Goal: Information Seeking & Learning: Learn about a topic

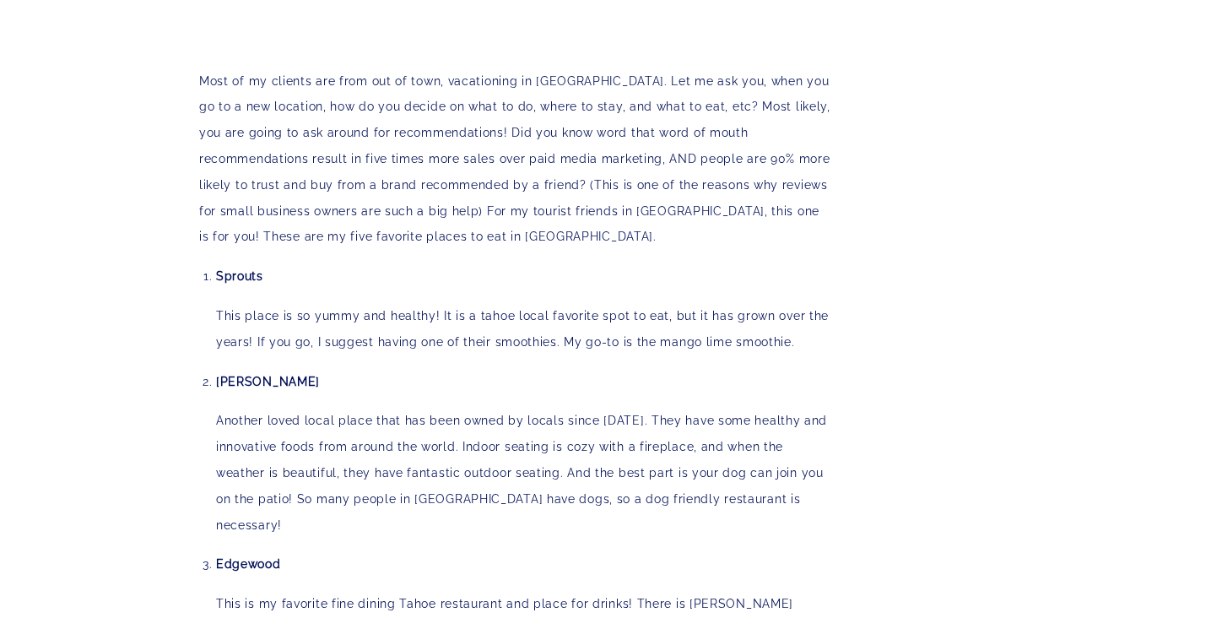
scroll to position [1340, 0]
drag, startPoint x: 273, startPoint y: 273, endPoint x: 214, endPoint y: 273, distance: 59.1
click at [214, 273] on div "5 of My favorite [GEOGRAPHIC_DATA] Restaurants #FridayFive Most of my clients a…" at bounding box center [515, 204] width 633 height 2511
copy strong "Sprouts"
drag, startPoint x: 297, startPoint y: 374, endPoint x: 217, endPoint y: 374, distance: 80.2
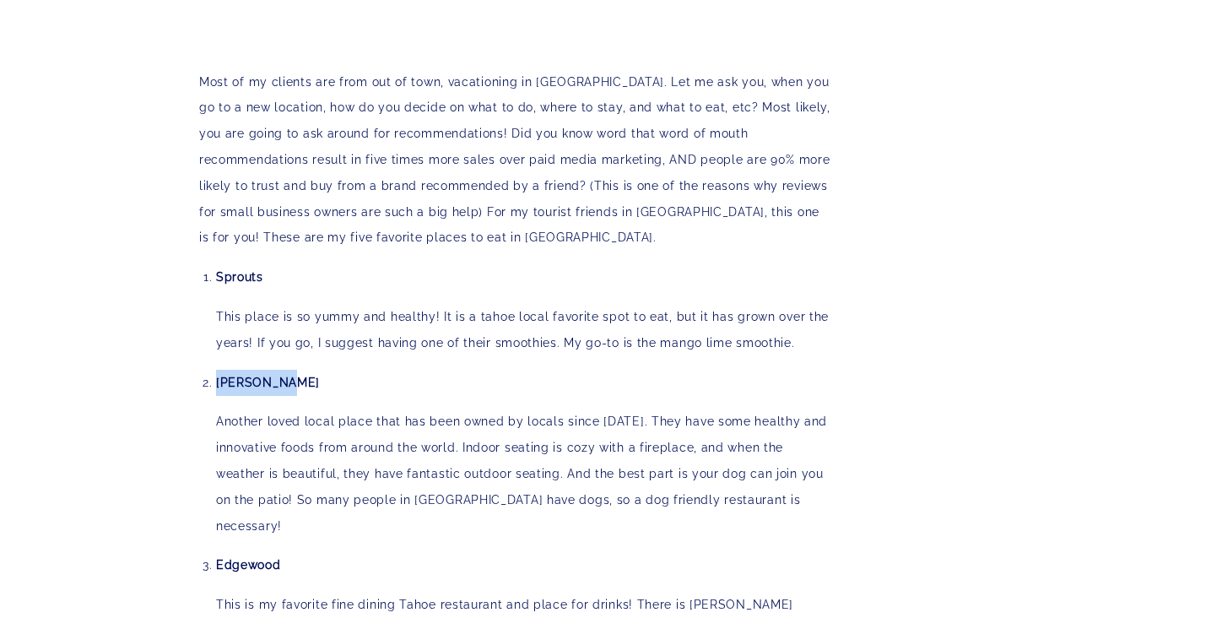
click at [217, 374] on p "[PERSON_NAME]" at bounding box center [524, 383] width 616 height 26
copy strong "[PERSON_NAME]"
drag, startPoint x: 298, startPoint y: 526, endPoint x: 219, endPoint y: 523, distance: 78.5
click at [219, 552] on p "Edgewood" at bounding box center [524, 565] width 616 height 26
copy strong "Edgewood"
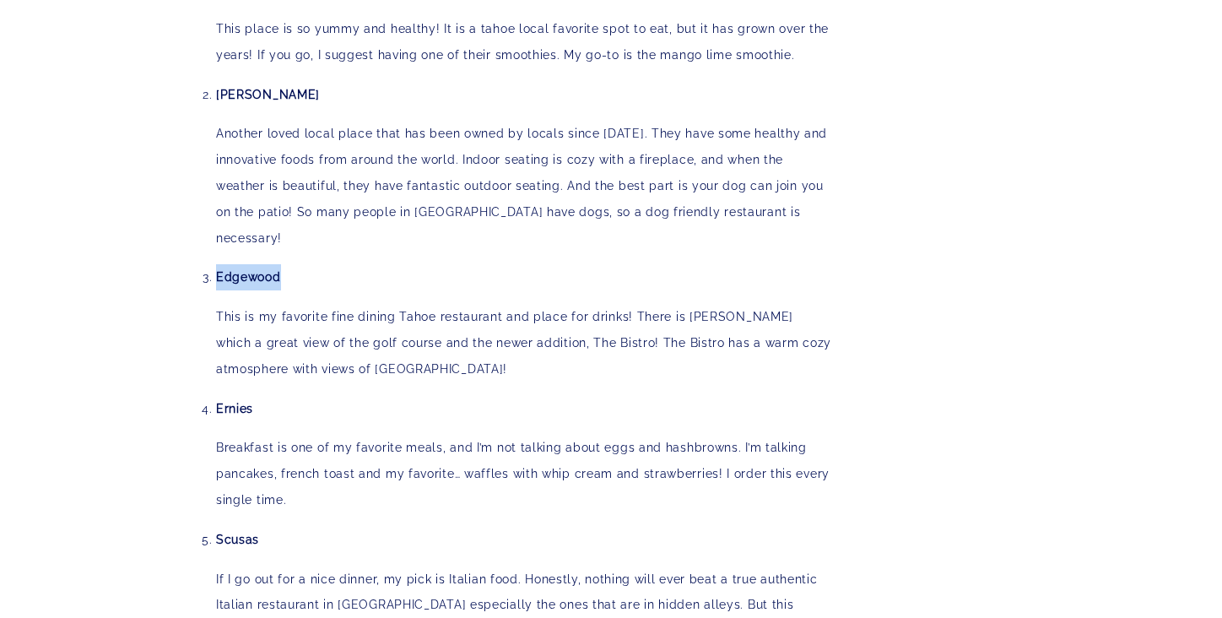
scroll to position [1630, 0]
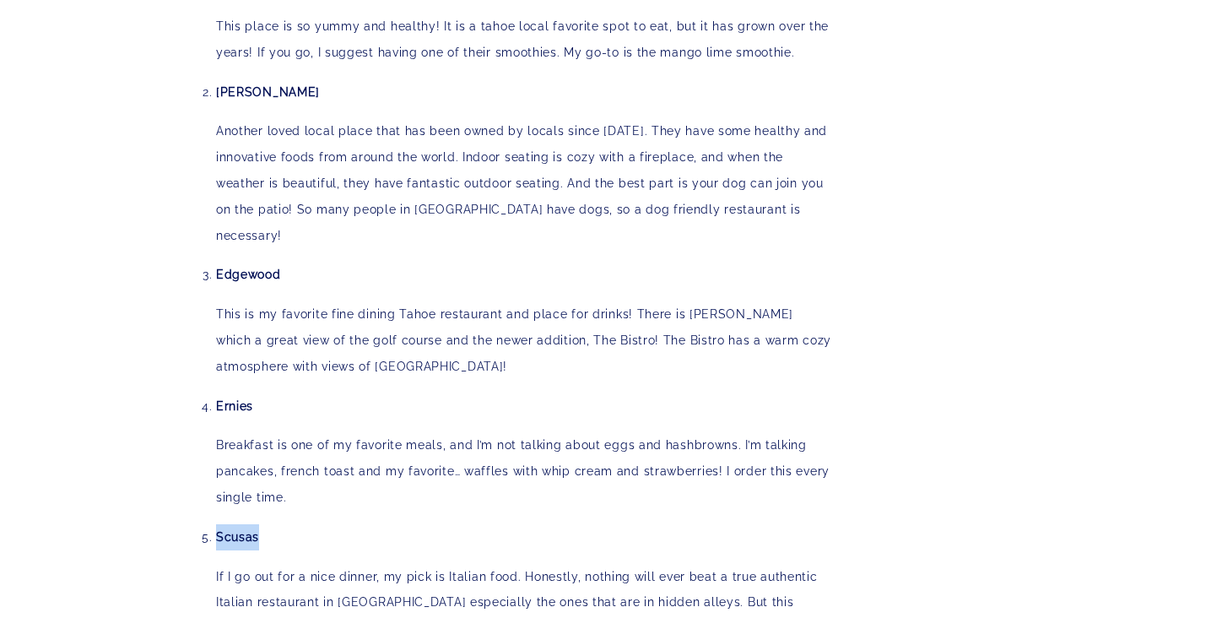
drag, startPoint x: 270, startPoint y: 492, endPoint x: 219, endPoint y: 493, distance: 50.6
click at [219, 524] on p "Scusas" at bounding box center [524, 537] width 616 height 26
copy strong "Scusas"
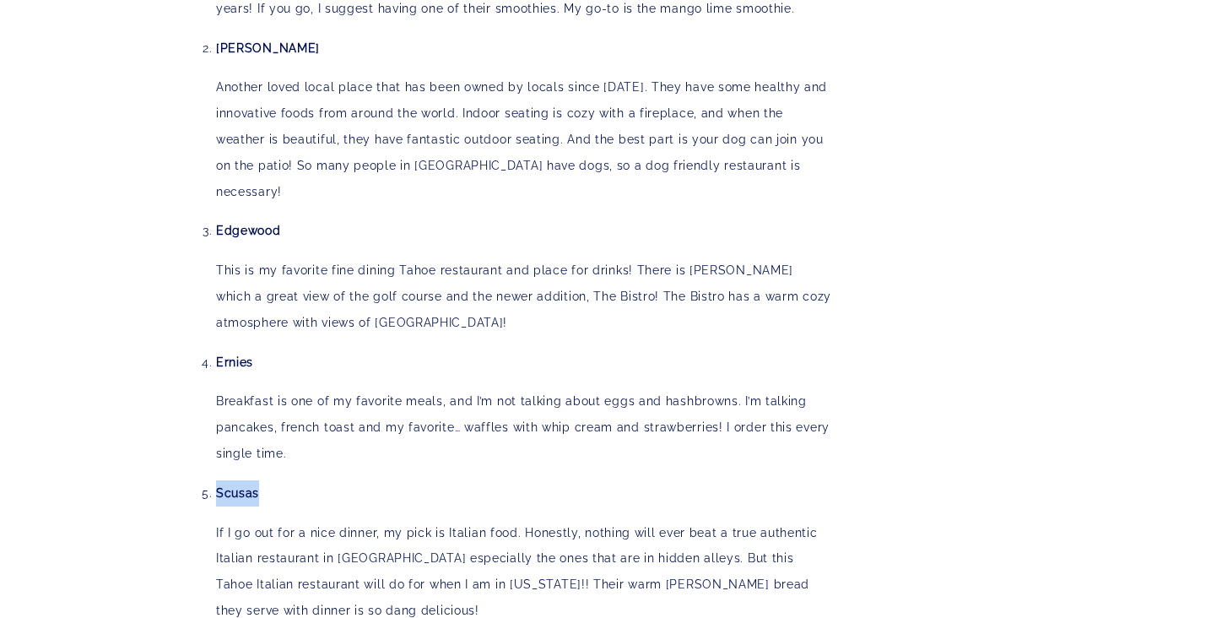
scroll to position [1674, 0]
drag, startPoint x: 265, startPoint y: 323, endPoint x: 220, endPoint y: 323, distance: 44.7
click at [219, 349] on p "Ernies" at bounding box center [524, 362] width 616 height 26
copy strong "Ernies"
